Goal: Task Accomplishment & Management: Complete application form

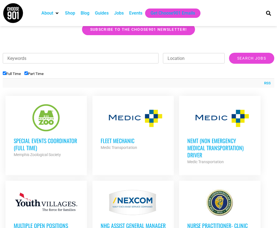
scroll to position [164, 0]
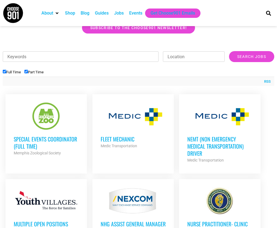
click at [27, 71] on input "Part Time" at bounding box center [26, 72] width 4 height 4
checkbox input "false"
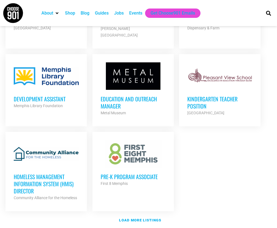
scroll to position [625, 0]
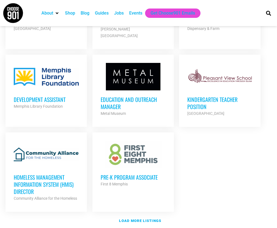
click at [48, 96] on h3 "Development Assistant" at bounding box center [46, 99] width 65 height 7
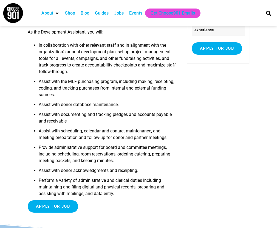
scroll to position [121, 0]
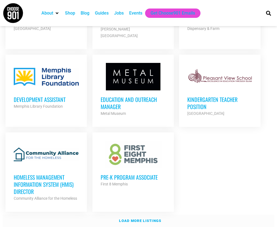
click at [126, 219] on strong "Load more listings" at bounding box center [140, 221] width 42 height 4
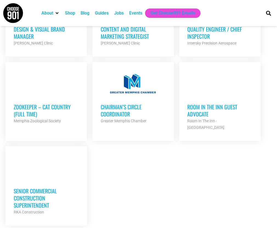
scroll to position [1197, 0]
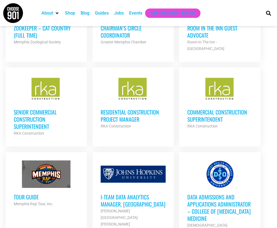
scroll to position [1279, 0]
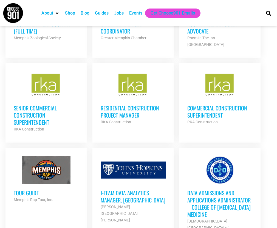
click at [30, 189] on h3 "Tour Guide" at bounding box center [46, 192] width 65 height 7
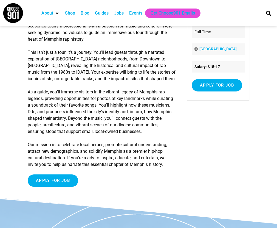
scroll to position [65, 0]
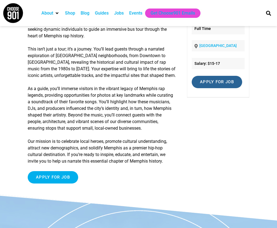
click at [220, 81] on input "Apply for job" at bounding box center [217, 82] width 51 height 12
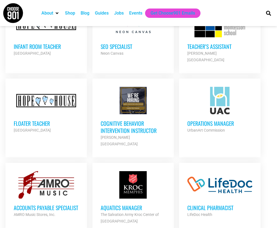
scroll to position [1699, 0]
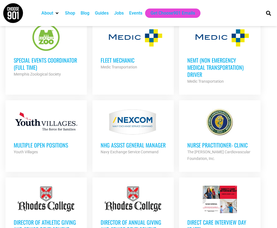
scroll to position [0, 0]
